Goal: Navigation & Orientation: Find specific page/section

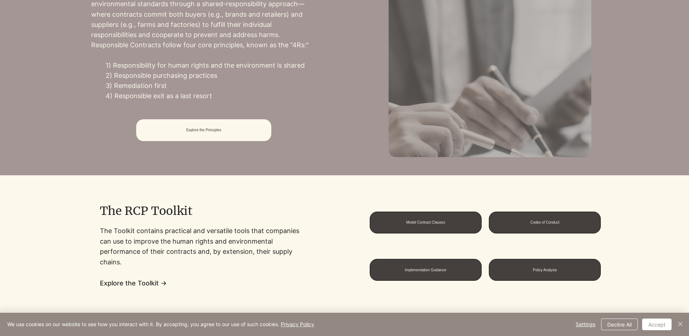
scroll to position [443, 0]
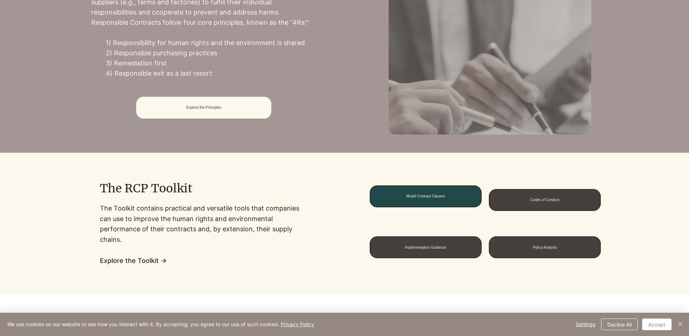
click at [424, 203] on span "Model Contract Clauses" at bounding box center [425, 196] width 111 height 21
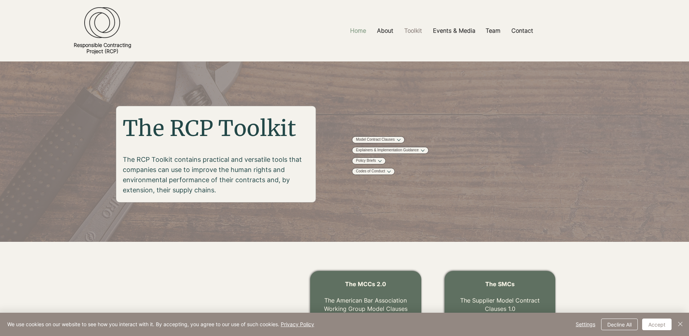
click at [357, 27] on p "Home" at bounding box center [358, 31] width 23 height 16
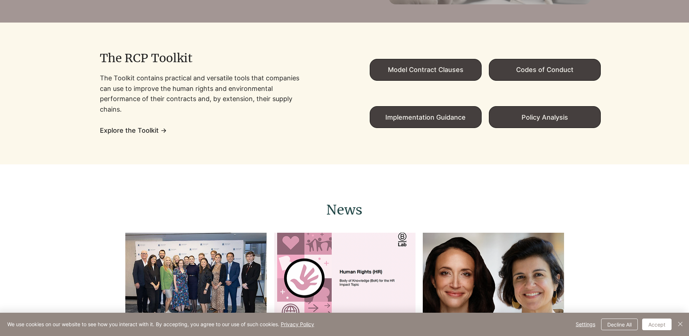
scroll to position [581, 0]
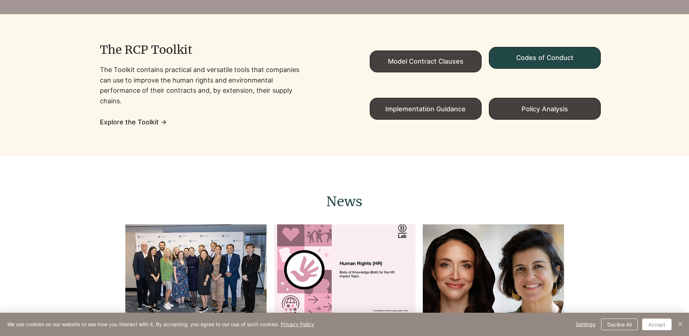
click at [542, 61] on span "Codes of Conduct" at bounding box center [544, 58] width 57 height 8
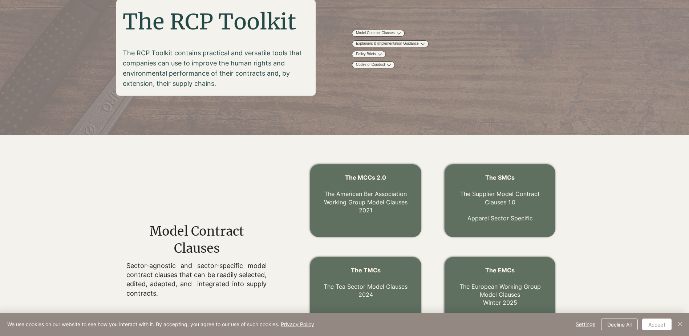
scroll to position [109, 0]
